Goal: Transaction & Acquisition: Purchase product/service

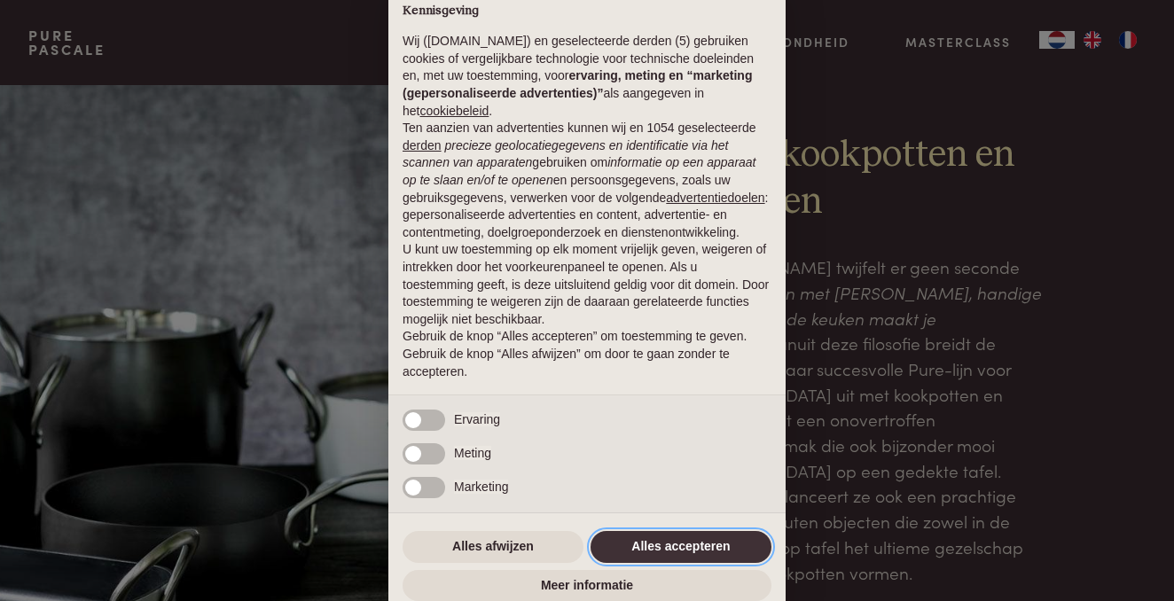
click at [683, 547] on button "Alles accepteren" at bounding box center [681, 547] width 181 height 32
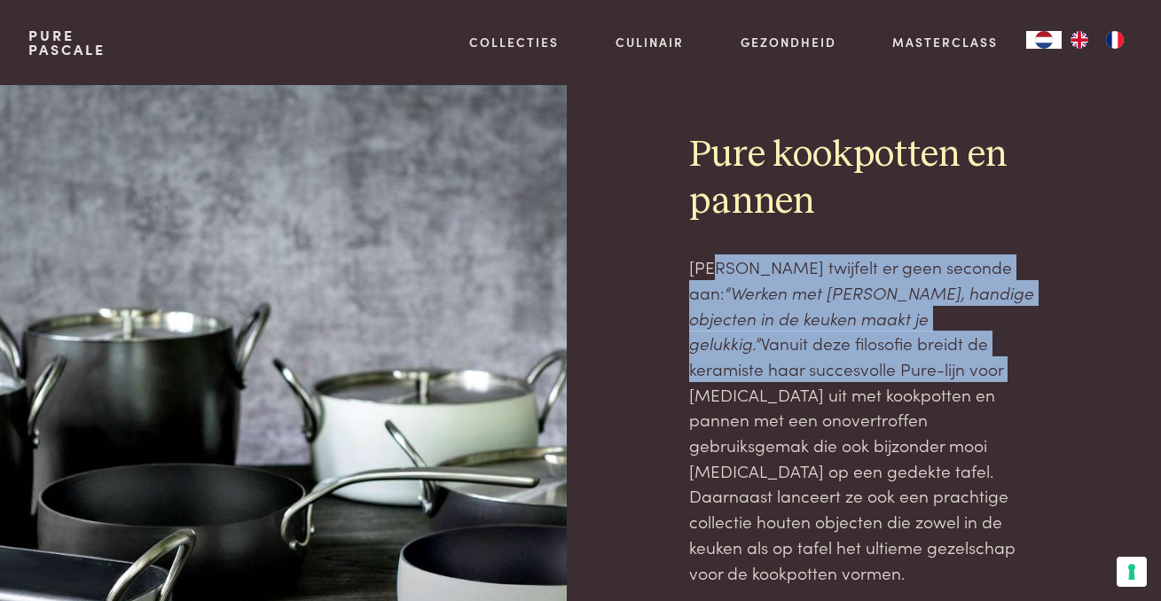
drag, startPoint x: 719, startPoint y: 267, endPoint x: 794, endPoint y: 369, distance: 126.3
click at [795, 369] on p "[PERSON_NAME] twijfelt er geen seconde aan: “Werken met mooie, handige objecten…" at bounding box center [863, 420] width 349 height 331
click at [794, 369] on p "[PERSON_NAME] twijfelt er geen seconde aan: “Werken met mooie, handige objecten…" at bounding box center [863, 420] width 349 height 331
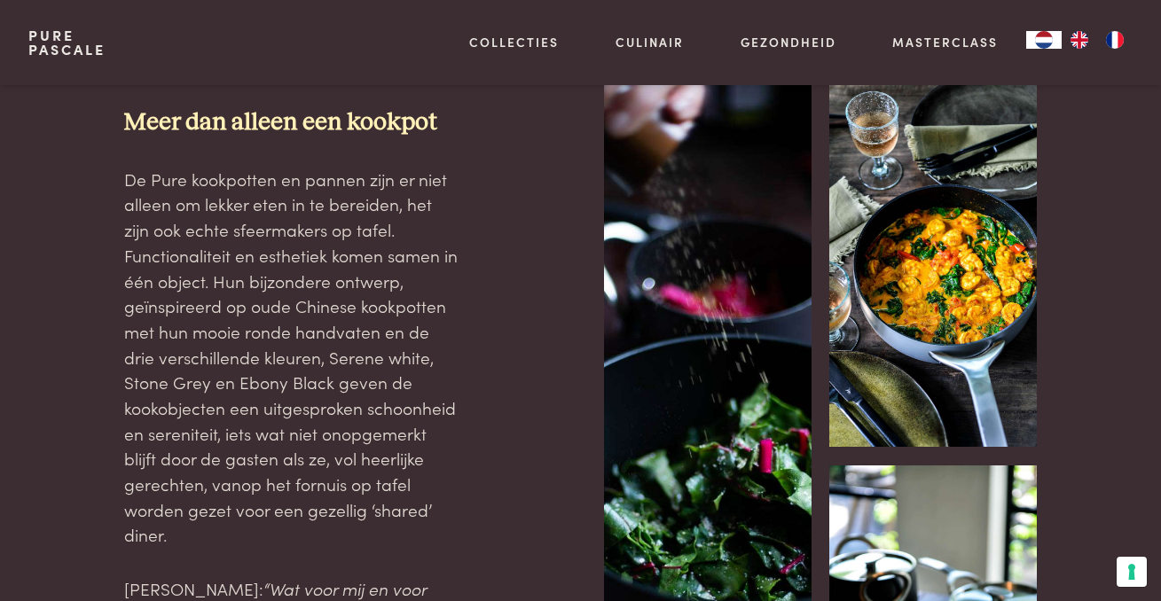
scroll to position [817, 0]
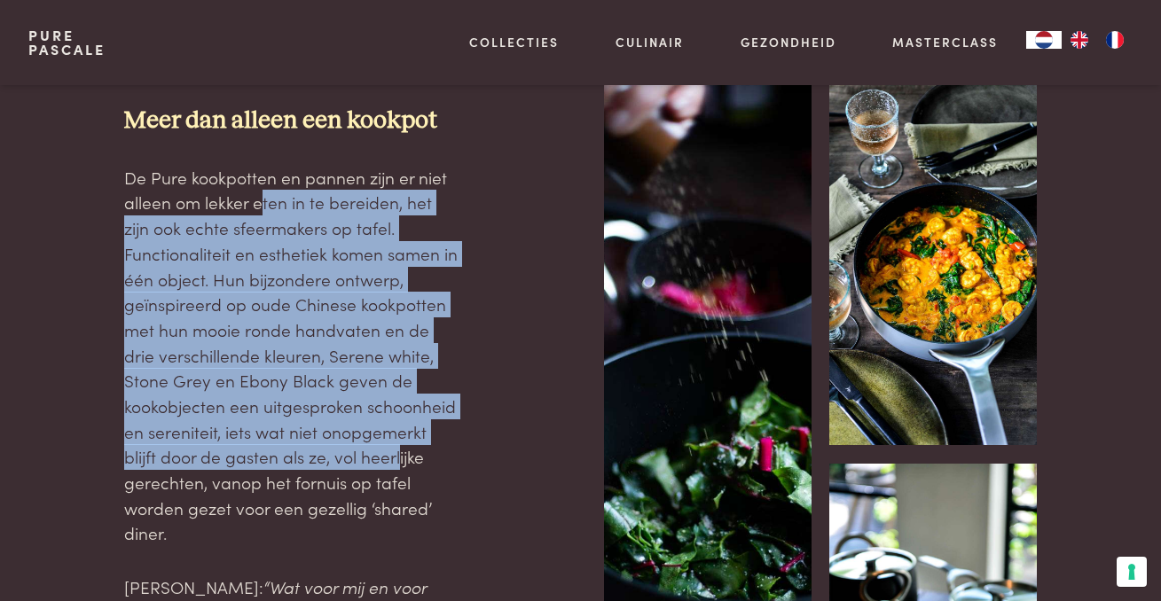
drag, startPoint x: 262, startPoint y: 157, endPoint x: 362, endPoint y: 414, distance: 276.0
click at [362, 413] on p "De Pure kookpotten en pannen zijn er niet alleen om lekker eten in te bereiden,…" at bounding box center [292, 355] width 337 height 381
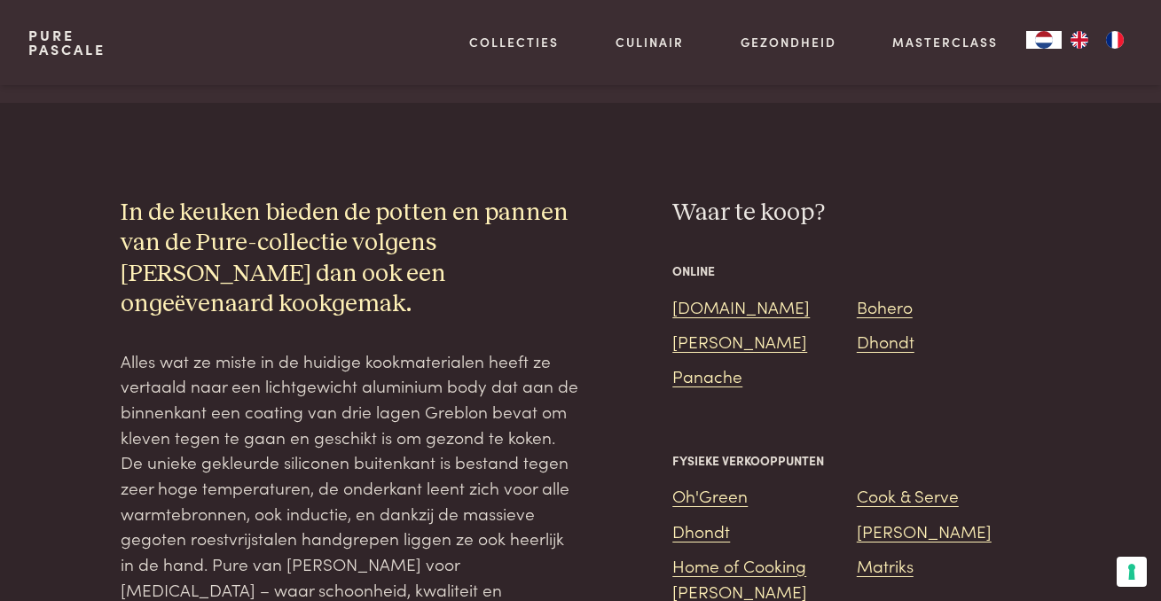
scroll to position [1640, 0]
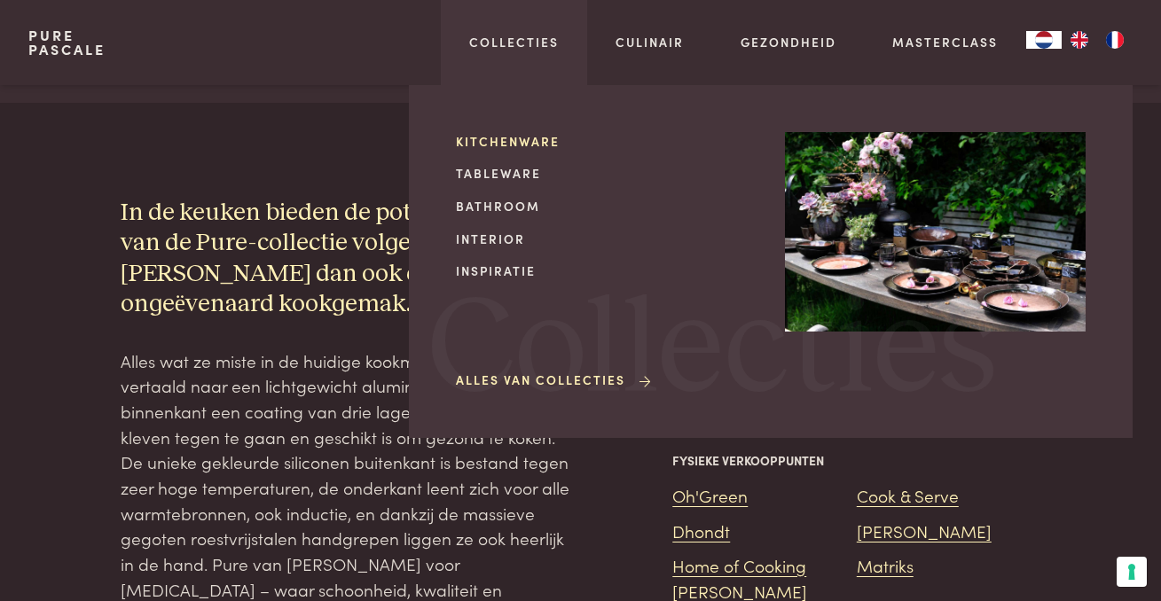
click at [515, 137] on link "Kitchenware" at bounding box center [606, 141] width 301 height 19
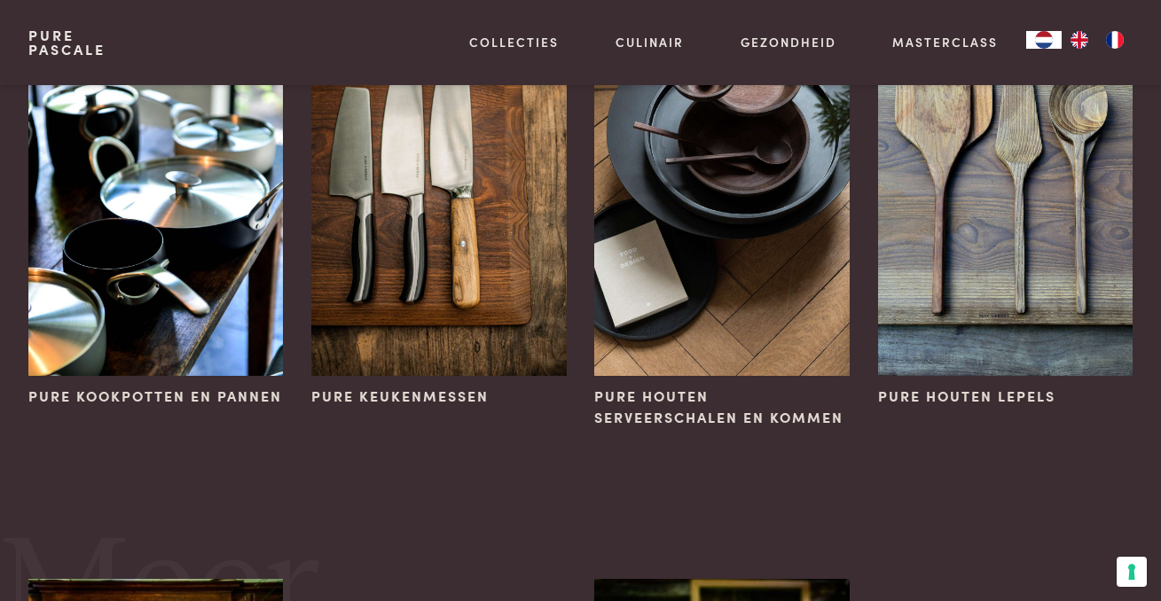
scroll to position [254, 0]
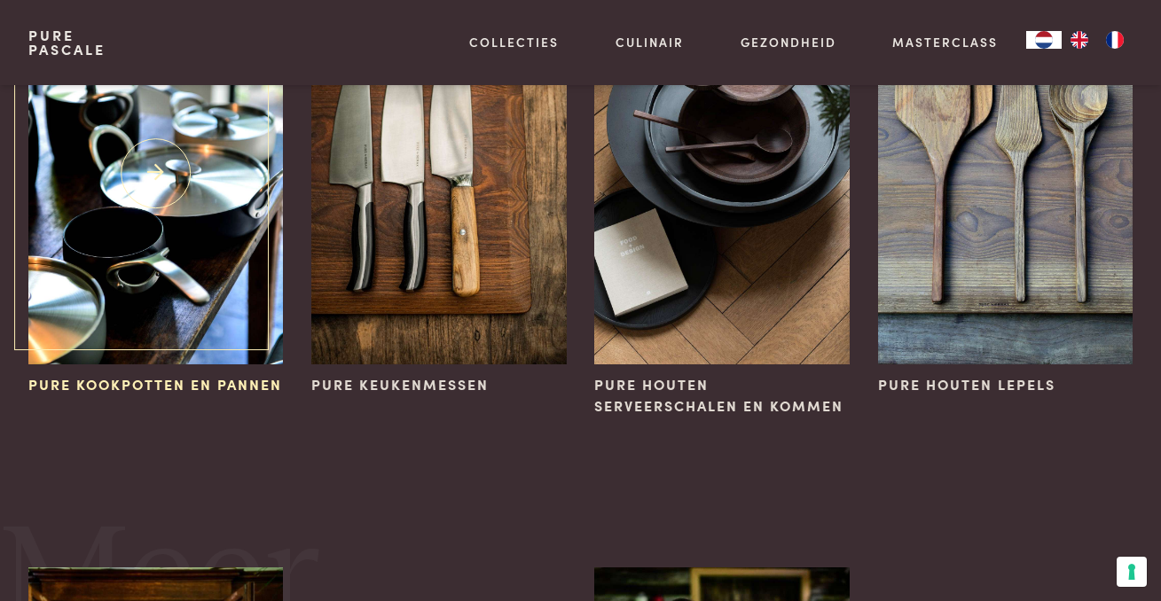
click at [226, 278] on img at bounding box center [155, 173] width 255 height 382
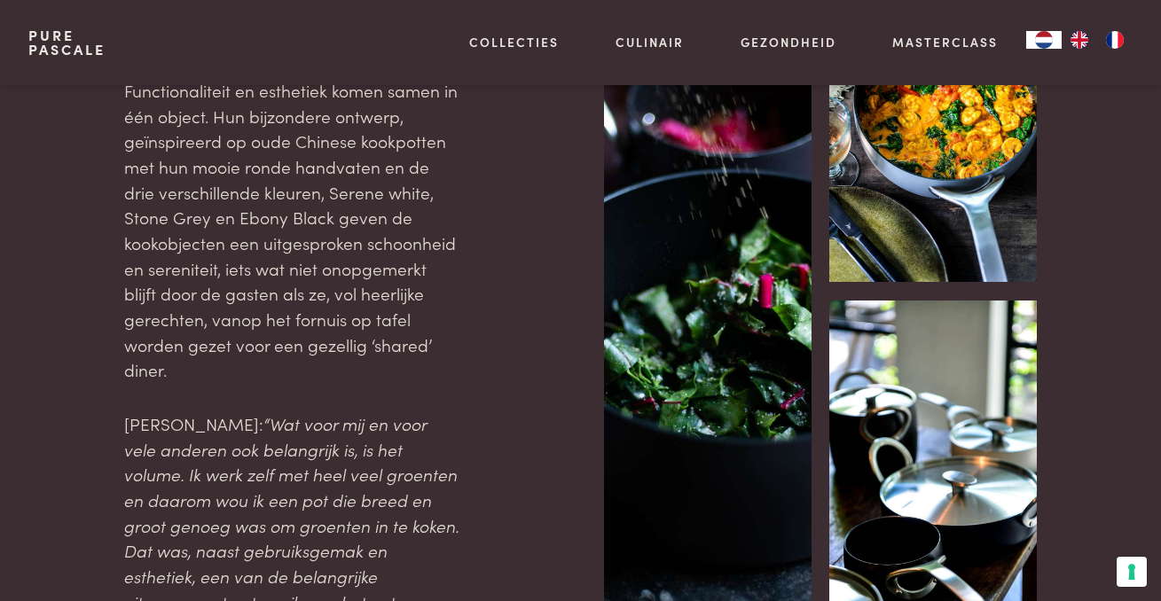
scroll to position [981, 0]
